Goal: Check status: Check status

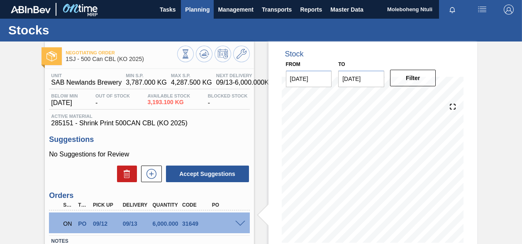
click at [199, 9] on span "Planning" at bounding box center [197, 10] width 24 height 10
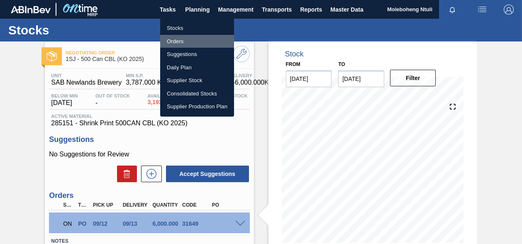
click at [179, 43] on li "Orders" at bounding box center [197, 41] width 74 height 13
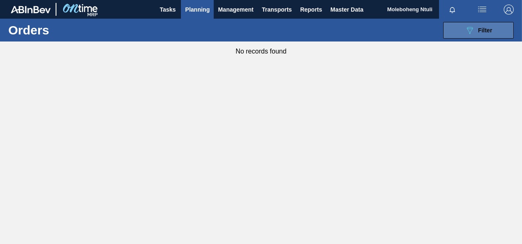
click at [473, 29] on icon "089F7B8B-B2A5-4AFE-B5C0-19BA573D28AC" at bounding box center [469, 30] width 10 height 10
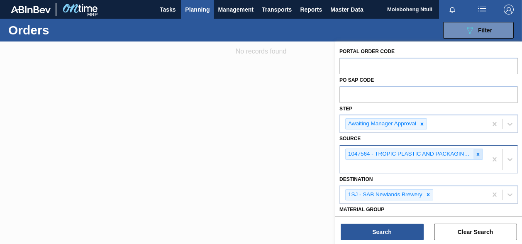
click at [475, 153] on icon at bounding box center [478, 154] width 6 height 6
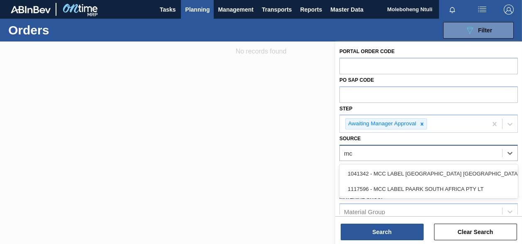
type input "m"
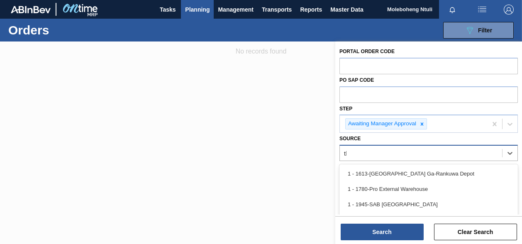
type input "thu"
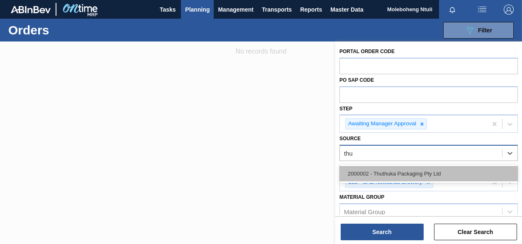
click at [396, 166] on div "2000002 - Thuthuka Packaging Pty Ltd" at bounding box center [428, 173] width 178 height 15
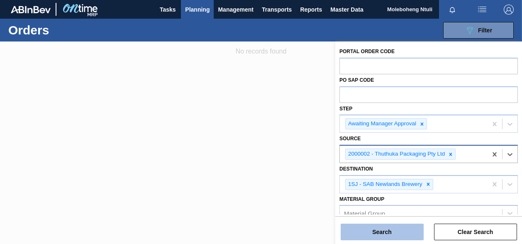
click at [377, 230] on button "Search" at bounding box center [381, 232] width 83 height 17
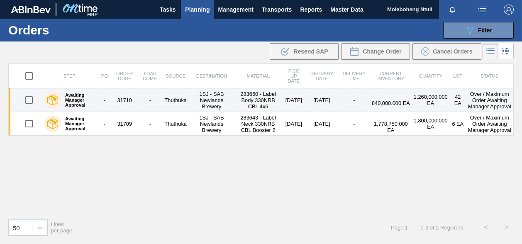
click at [140, 102] on td "-" at bounding box center [150, 100] width 24 height 24
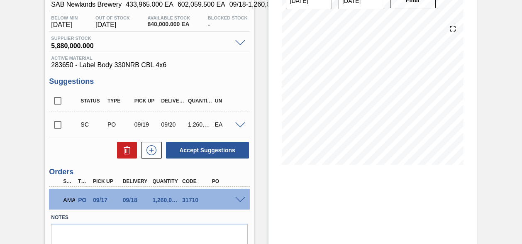
scroll to position [114, 0]
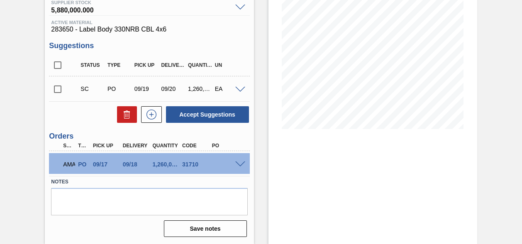
click at [238, 163] on span at bounding box center [240, 164] width 10 height 6
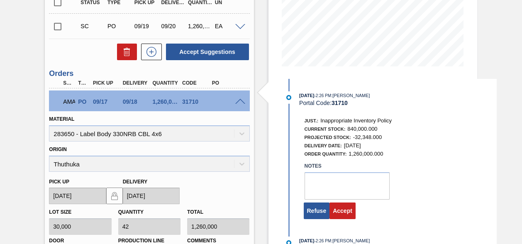
scroll to position [280, 0]
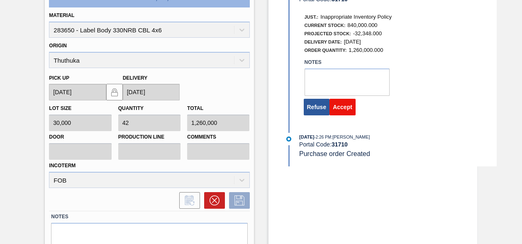
click at [345, 107] on button "Accept" at bounding box center [342, 107] width 26 height 17
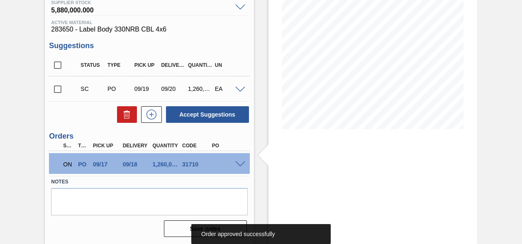
scroll to position [0, 0]
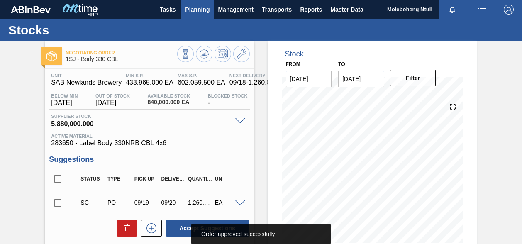
click at [190, 14] on span "Planning" at bounding box center [197, 10] width 24 height 10
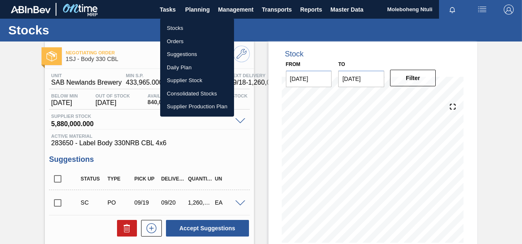
click at [179, 41] on li "Orders" at bounding box center [197, 41] width 74 height 13
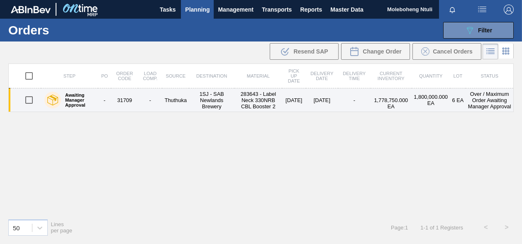
click at [182, 108] on td "Thuthuka" at bounding box center [175, 100] width 27 height 24
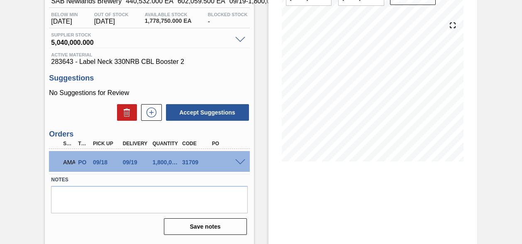
scroll to position [113, 0]
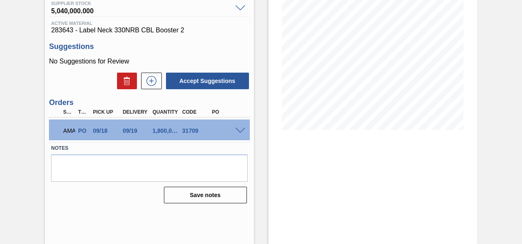
click at [235, 128] on span at bounding box center [240, 131] width 10 height 6
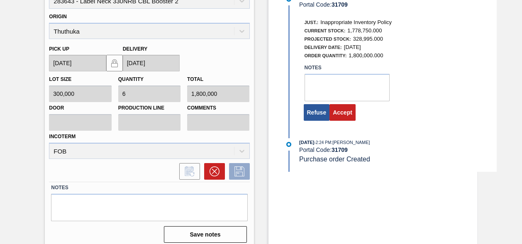
scroll to position [281, 0]
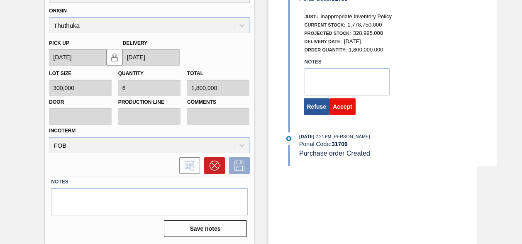
click at [340, 108] on button "Accept" at bounding box center [342, 106] width 26 height 17
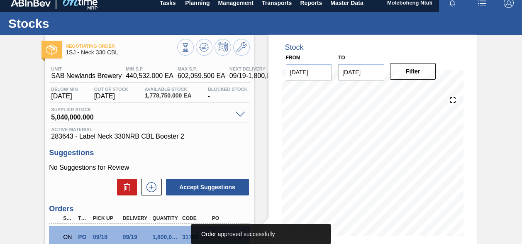
scroll to position [0, 0]
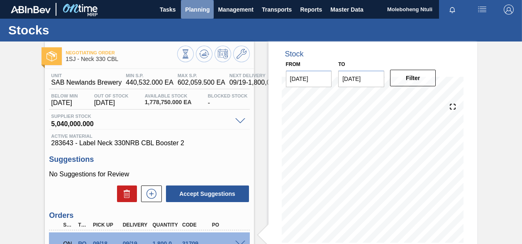
click at [206, 14] on span "Planning" at bounding box center [197, 10] width 24 height 10
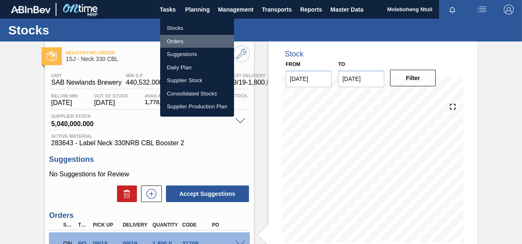
click at [175, 44] on li "Orders" at bounding box center [197, 41] width 74 height 13
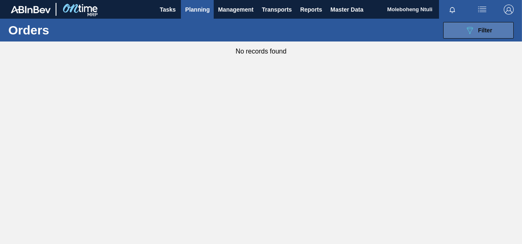
click at [481, 30] on span "Filter" at bounding box center [485, 30] width 14 height 7
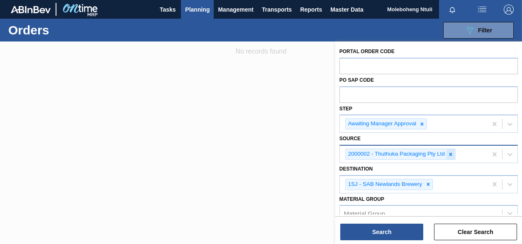
click at [452, 153] on icon at bounding box center [450, 154] width 6 height 6
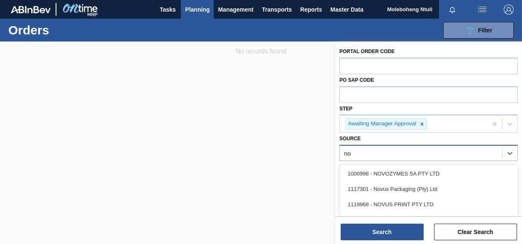
type input "nov"
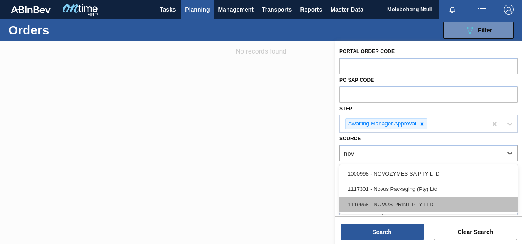
click at [389, 201] on div "1119968 - NOVUS PRINT PTY LTD" at bounding box center [428, 204] width 178 height 15
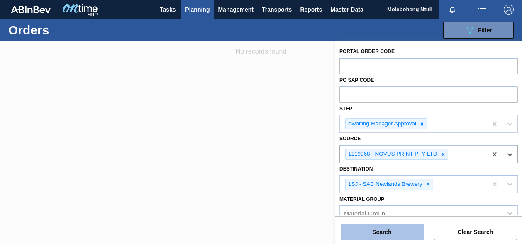
click at [379, 240] on button "Search" at bounding box center [381, 232] width 83 height 17
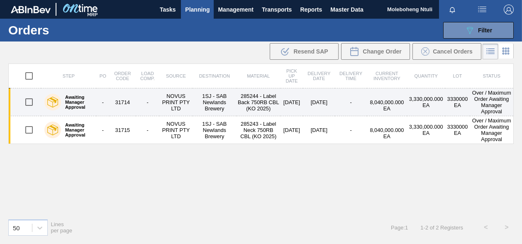
click at [172, 105] on td "NOVUS PRINT PTY LTD" at bounding box center [175, 102] width 33 height 28
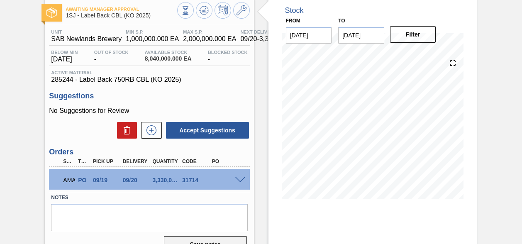
scroll to position [113, 0]
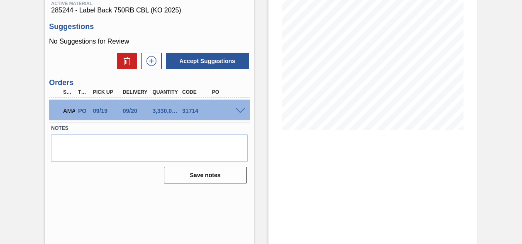
click at [242, 112] on span at bounding box center [240, 111] width 10 height 6
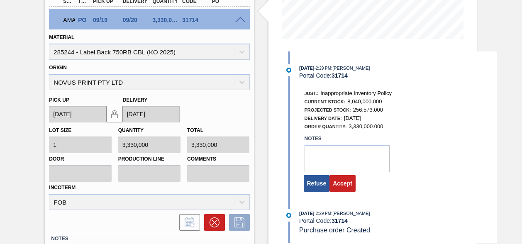
scroll to position [261, 0]
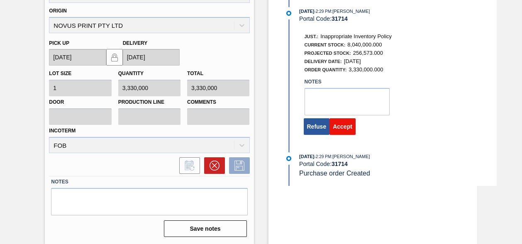
click at [343, 131] on button "Accept" at bounding box center [342, 126] width 26 height 17
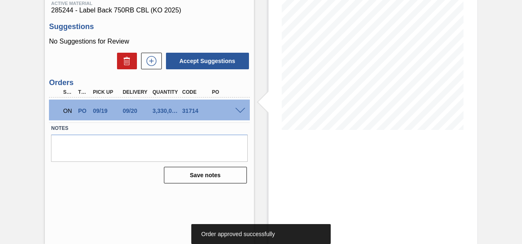
scroll to position [0, 0]
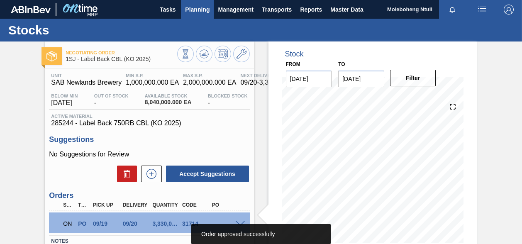
click at [183, 10] on button "Planning" at bounding box center [197, 9] width 33 height 19
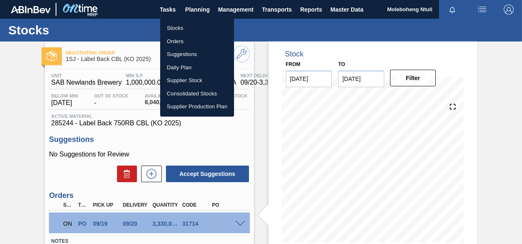
click at [173, 37] on li "Orders" at bounding box center [197, 41] width 74 height 13
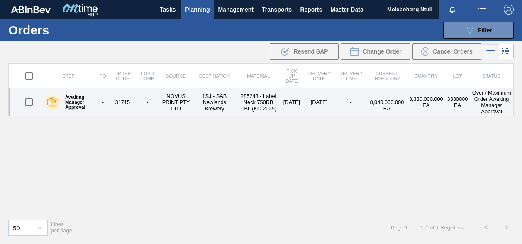
click at [206, 108] on td "1SJ - SAB Newlands Brewery" at bounding box center [214, 102] width 44 height 28
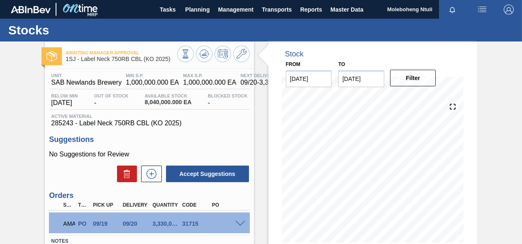
click at [236, 223] on span at bounding box center [240, 224] width 10 height 6
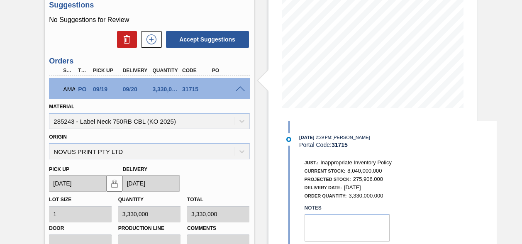
scroll to position [261, 0]
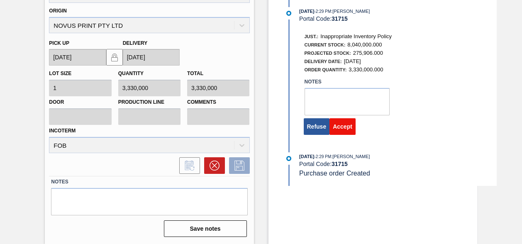
click at [347, 128] on button "Accept" at bounding box center [342, 126] width 26 height 17
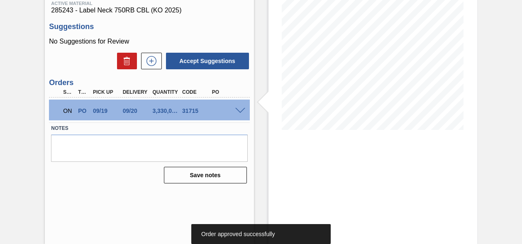
scroll to position [0, 0]
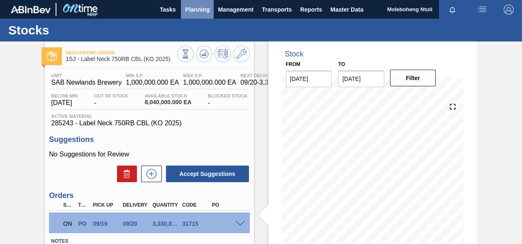
click at [188, 5] on span "Planning" at bounding box center [197, 10] width 24 height 10
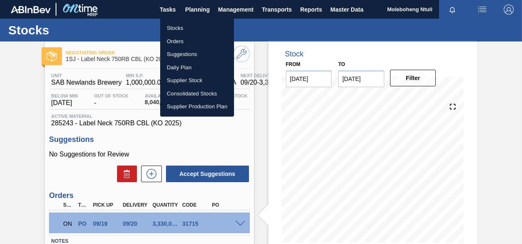
drag, startPoint x: 179, startPoint y: 23, endPoint x: 185, endPoint y: 24, distance: 5.9
click at [179, 23] on li "Stocks" at bounding box center [197, 28] width 74 height 13
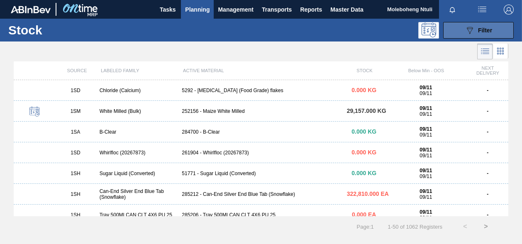
click at [474, 28] on icon "089F7B8B-B2A5-4AFE-B5C0-19BA573D28AC" at bounding box center [469, 30] width 10 height 10
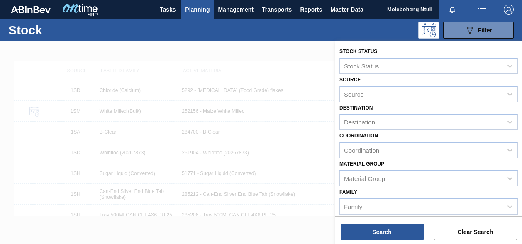
drag, startPoint x: 272, startPoint y: 126, endPoint x: 267, endPoint y: 75, distance: 51.3
click at [275, 121] on div at bounding box center [261, 163] width 522 height 244
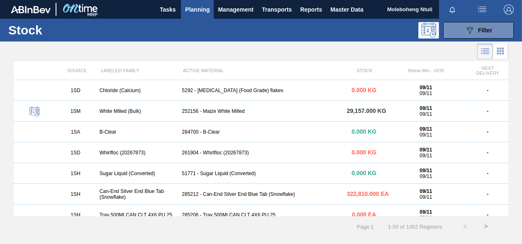
click at [200, 17] on button "Planning" at bounding box center [197, 9] width 33 height 19
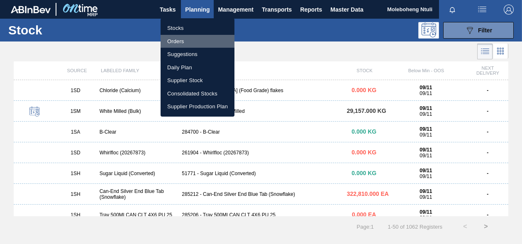
click at [190, 40] on li "Orders" at bounding box center [197, 41] width 74 height 13
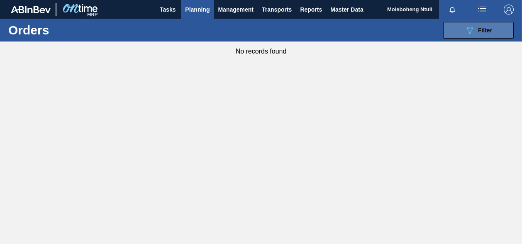
click at [473, 31] on icon "089F7B8B-B2A5-4AFE-B5C0-19BA573D28AC" at bounding box center [469, 30] width 10 height 10
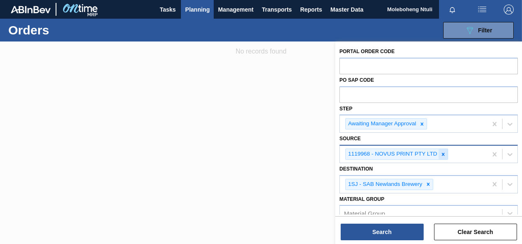
click at [440, 152] on icon at bounding box center [443, 154] width 6 height 6
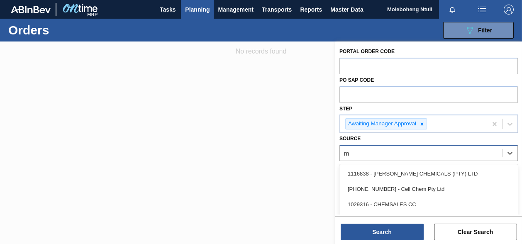
type input "mp"
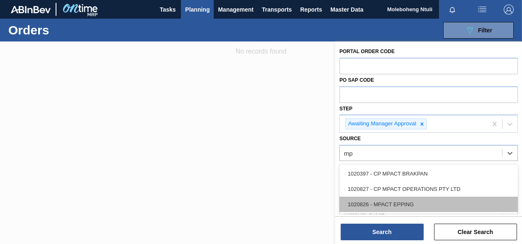
click at [403, 202] on div "1020826 - MPACT EPPING" at bounding box center [428, 204] width 178 height 15
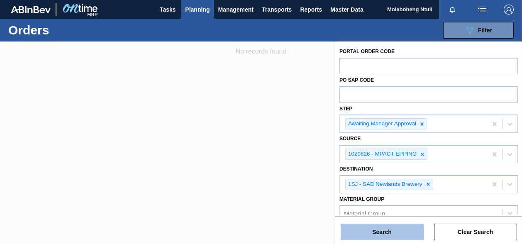
click at [381, 233] on button "Search" at bounding box center [381, 232] width 83 height 17
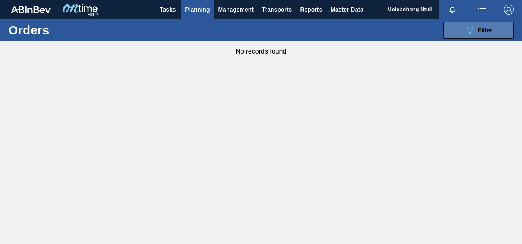
click at [481, 27] on span "Filter" at bounding box center [485, 30] width 14 height 7
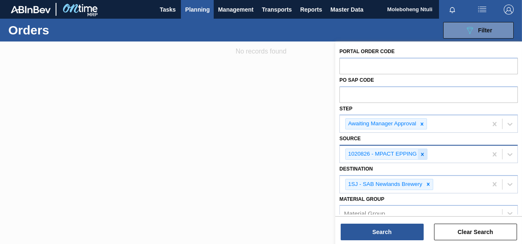
click at [420, 155] on icon at bounding box center [422, 154] width 6 height 6
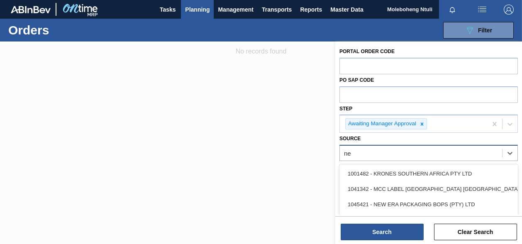
type input "new"
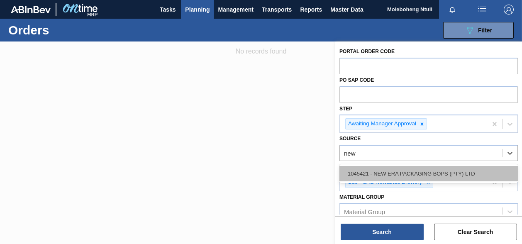
click at [394, 176] on div "1045421 - NEW ERA PACKAGING BOPS (PTY) LTD" at bounding box center [428, 173] width 178 height 15
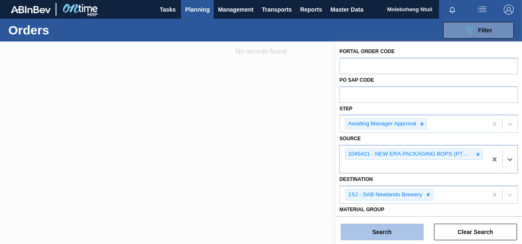
click at [382, 229] on button "Search" at bounding box center [381, 232] width 83 height 17
